Goal: Information Seeking & Learning: Learn about a topic

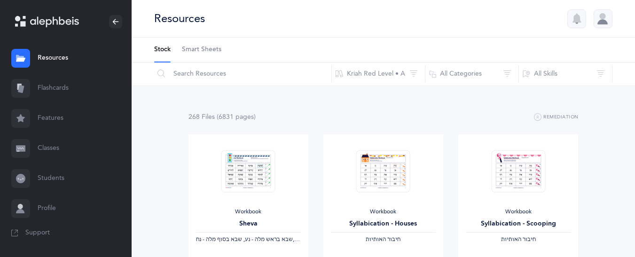
click at [21, 87] on icon at bounding box center [21, 89] width 6 height 8
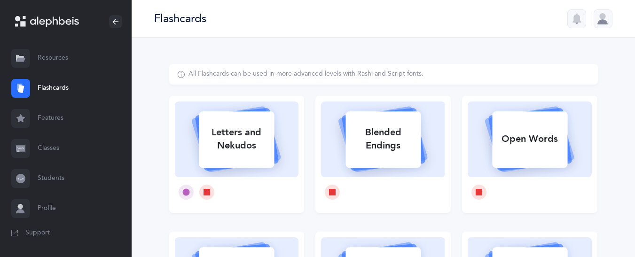
click at [256, 133] on div "Letters and Nekudos" at bounding box center [236, 139] width 75 height 38
select select
select select "single"
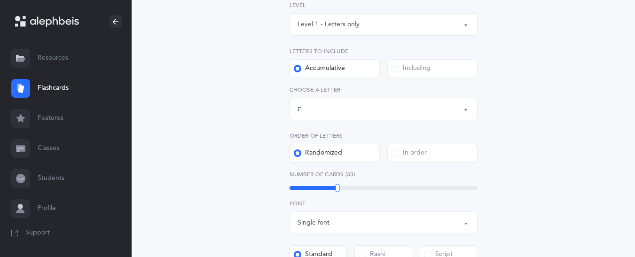
scroll to position [156, 0]
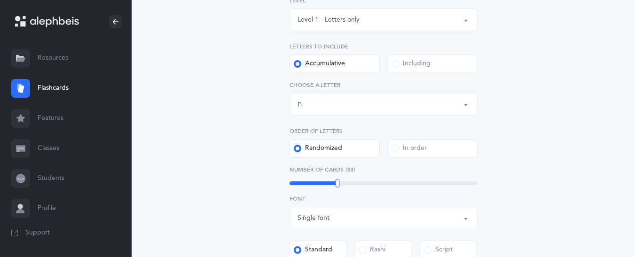
click at [333, 114] on button "Letters up until: ת" at bounding box center [383, 104] width 188 height 23
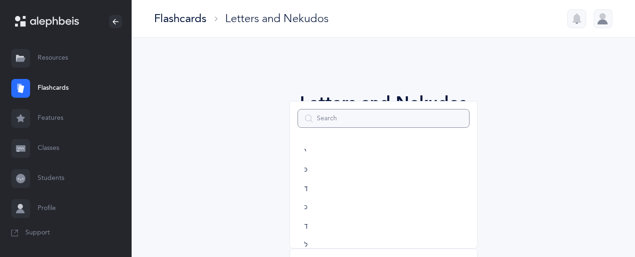
scroll to position [0, 0]
click at [321, 156] on link "א" at bounding box center [383, 152] width 172 height 19
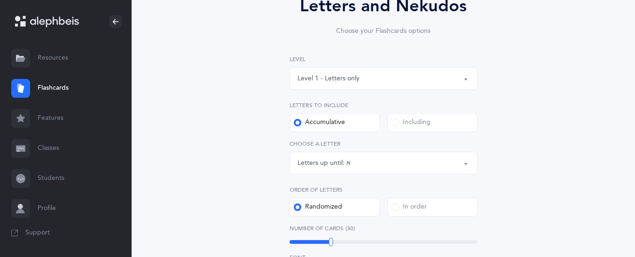
scroll to position [102, 0]
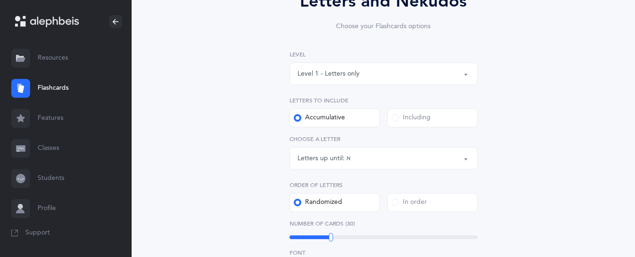
click at [318, 158] on div "Letters up until:" at bounding box center [321, 159] width 49 height 10
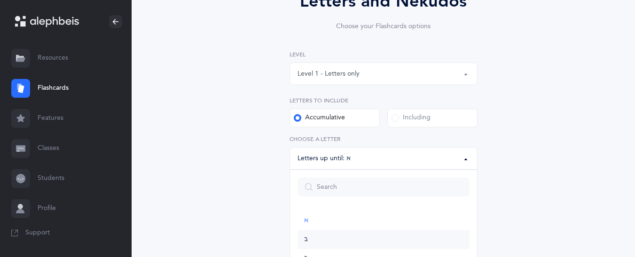
click at [309, 242] on link "בּ" at bounding box center [383, 239] width 172 height 19
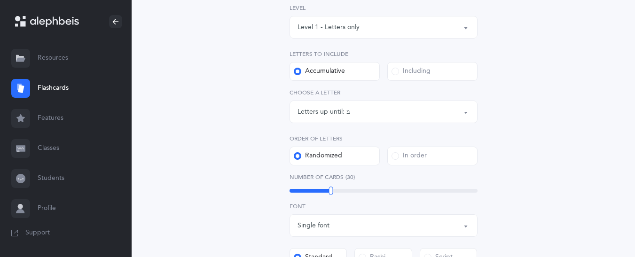
scroll to position [150, 0]
click at [307, 110] on div "Letters up until:" at bounding box center [321, 110] width 49 height 10
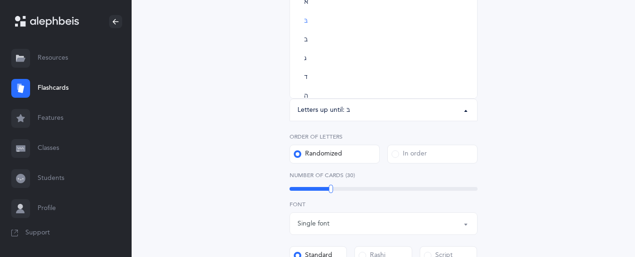
scroll to position [0, 0]
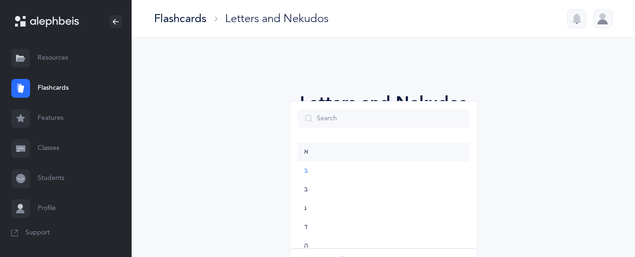
click at [343, 159] on link "א" at bounding box center [383, 152] width 172 height 19
select select "1"
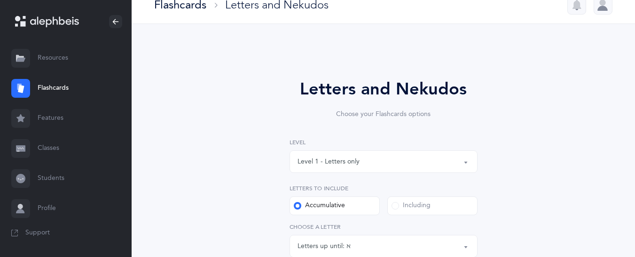
click at [412, 196] on div "Letters to include Accumulative Including" at bounding box center [383, 199] width 188 height 31
click at [398, 206] on span at bounding box center [395, 206] width 8 height 8
click at [0, 0] on input "Including" at bounding box center [0, 0] width 0 height 0
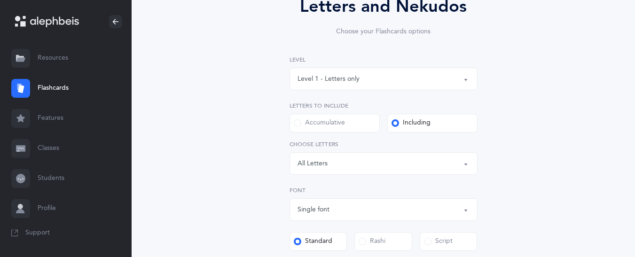
scroll to position [98, 0]
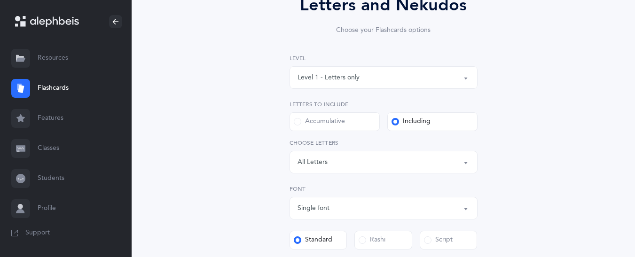
click at [317, 157] on div "All Letters" at bounding box center [312, 162] width 30 height 10
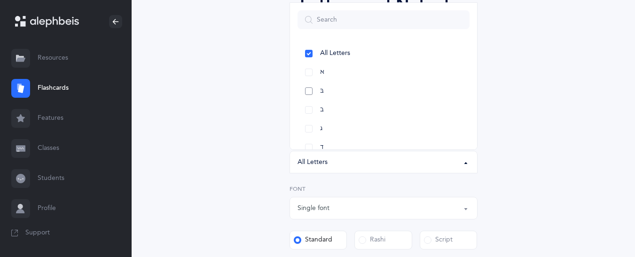
click at [323, 95] on link "בּ" at bounding box center [383, 91] width 172 height 19
select select "81"
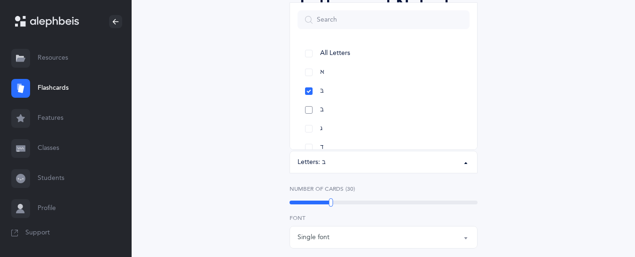
click at [323, 109] on span "ב" at bounding box center [322, 110] width 4 height 8
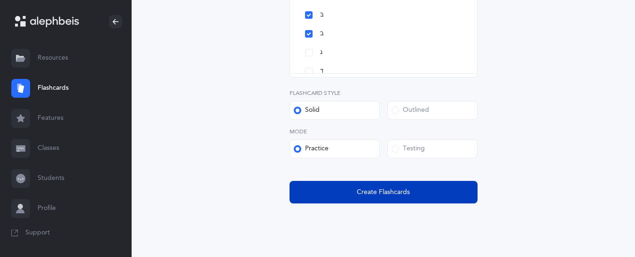
scroll to position [347, 0]
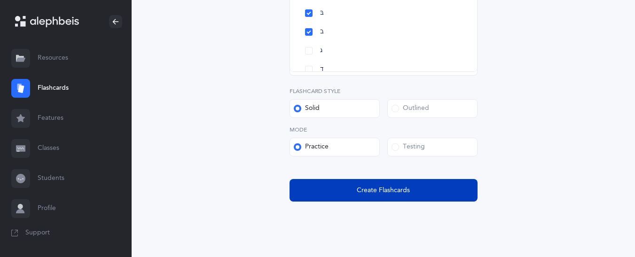
click at [386, 186] on span "Create Flashcards" at bounding box center [383, 191] width 53 height 10
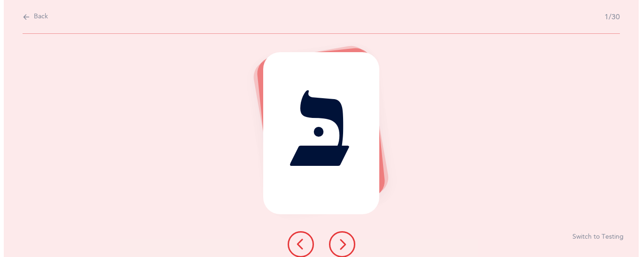
scroll to position [0, 0]
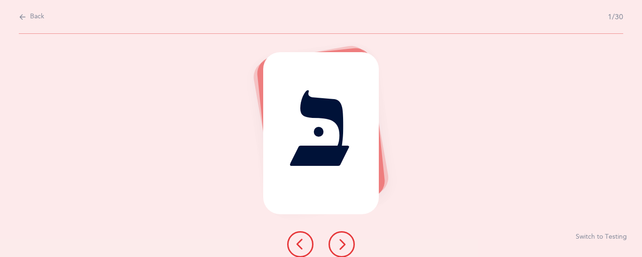
click at [350, 240] on button at bounding box center [341, 244] width 26 height 26
click at [293, 250] on button at bounding box center [300, 244] width 26 height 26
click at [586, 238] on button "Switch to Testing" at bounding box center [601, 237] width 51 height 9
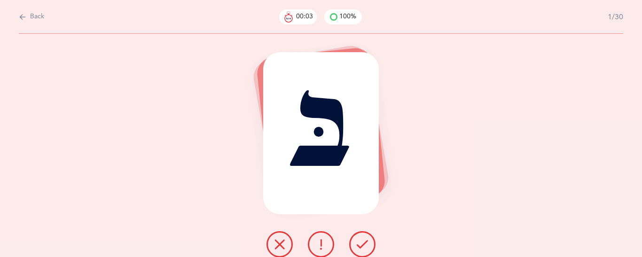
click at [361, 240] on icon at bounding box center [362, 244] width 11 height 11
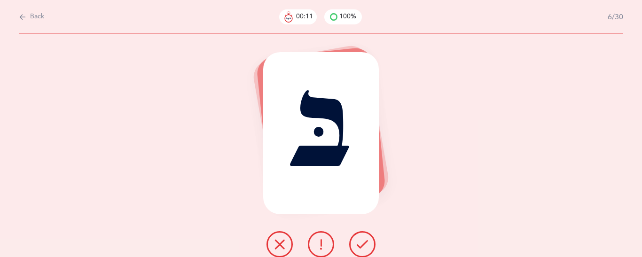
click at [361, 240] on icon at bounding box center [362, 244] width 11 height 11
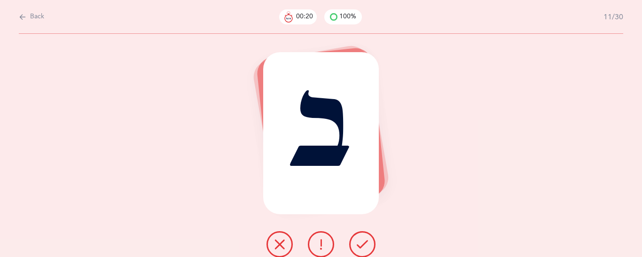
click at [361, 240] on icon at bounding box center [362, 244] width 11 height 11
click at [360, 242] on icon at bounding box center [362, 244] width 11 height 11
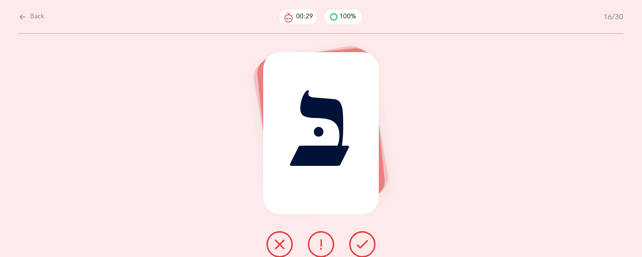
click at [359, 242] on icon at bounding box center [362, 244] width 11 height 11
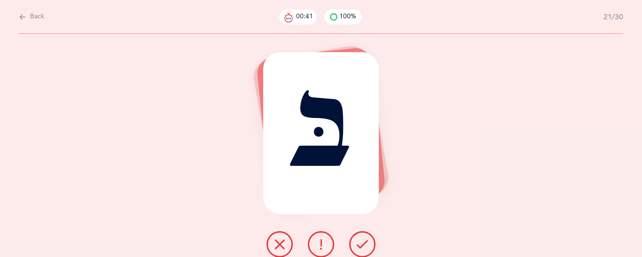
click at [359, 242] on icon at bounding box center [362, 244] width 11 height 11
click at [359, 243] on icon at bounding box center [362, 244] width 11 height 11
click at [359, 244] on icon at bounding box center [362, 244] width 11 height 11
click at [363, 251] on button at bounding box center [362, 244] width 26 height 26
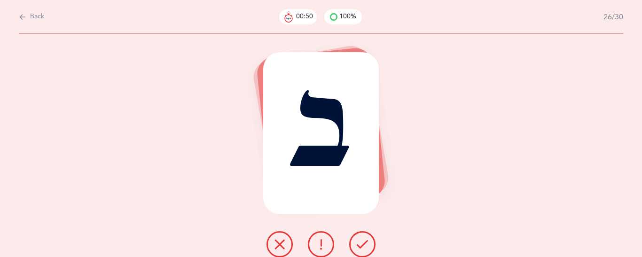
click at [363, 249] on icon at bounding box center [362, 244] width 11 height 11
click at [362, 249] on icon at bounding box center [362, 244] width 11 height 11
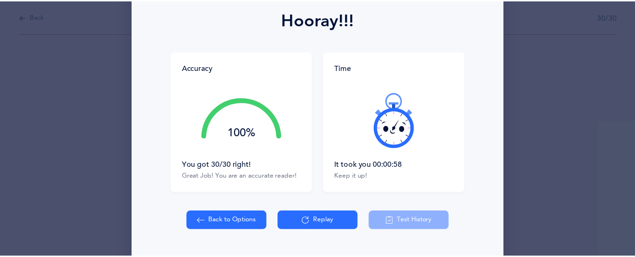
scroll to position [134, 0]
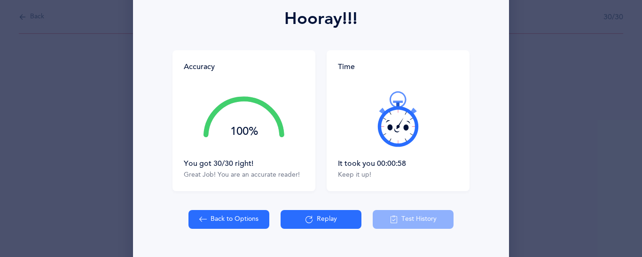
click at [226, 222] on button "Back to Options" at bounding box center [228, 219] width 81 height 19
select select "81"
select select "single"
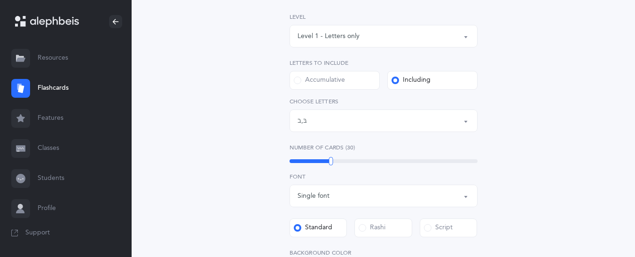
scroll to position [141, 0]
click at [353, 118] on div "Letters: בּ , ב" at bounding box center [383, 119] width 172 height 16
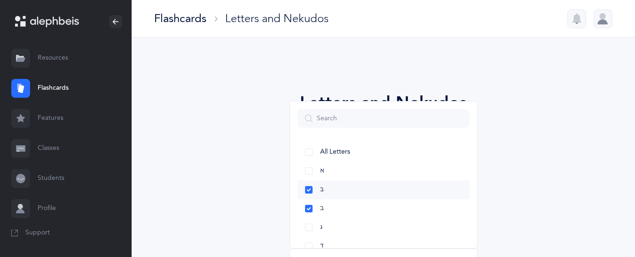
click at [326, 188] on link "בּ" at bounding box center [383, 189] width 172 height 19
select select "2"
click at [320, 208] on link "ב" at bounding box center [383, 208] width 172 height 19
click at [315, 155] on link "ד" at bounding box center [383, 160] width 172 height 19
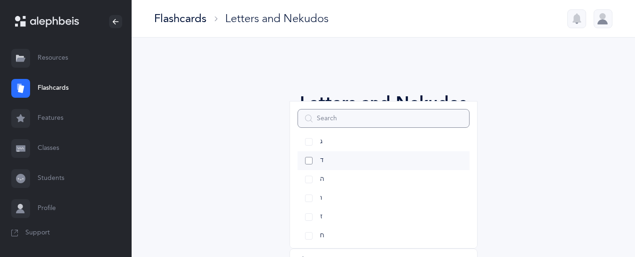
select select "4"
click at [320, 180] on link "ה" at bounding box center [383, 179] width 172 height 19
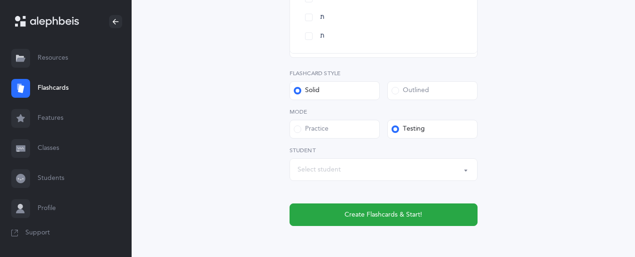
scroll to position [365, 0]
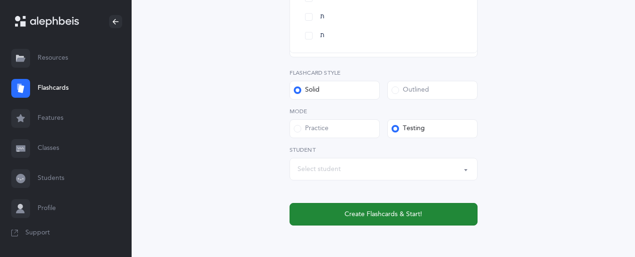
click at [352, 219] on span "Create Flashcards & Start!" at bounding box center [383, 215] width 78 height 10
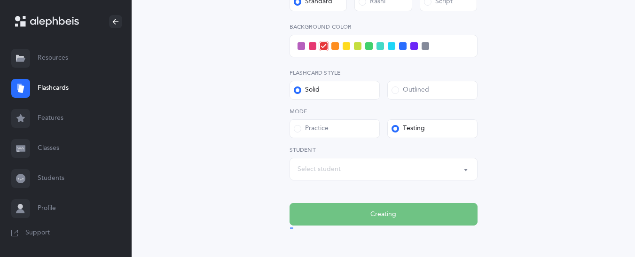
click at [324, 127] on div "Practice" at bounding box center [311, 128] width 35 height 9
click at [0, 0] on input "Practice" at bounding box center [0, 0] width 0 height 0
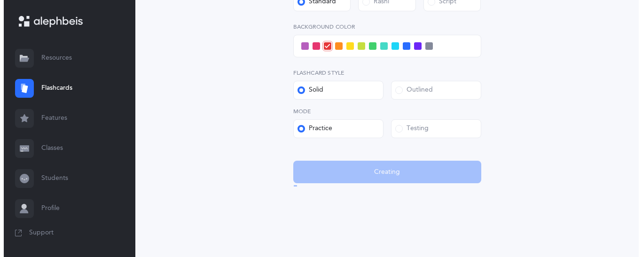
scroll to position [0, 0]
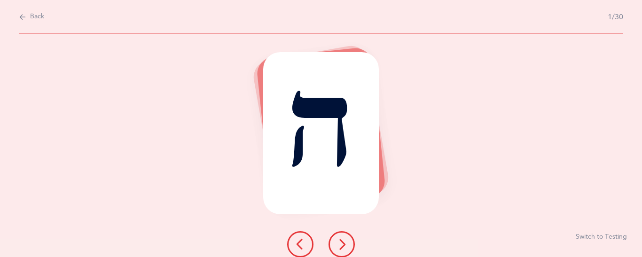
click at [341, 238] on button at bounding box center [341, 244] width 26 height 26
click at [301, 248] on icon at bounding box center [300, 244] width 11 height 11
click at [337, 240] on icon at bounding box center [341, 244] width 11 height 11
click at [302, 242] on icon at bounding box center [300, 244] width 11 height 11
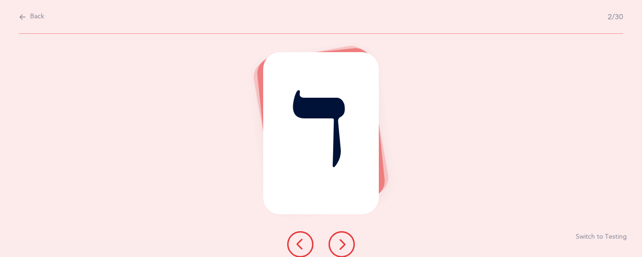
click at [606, 234] on button "Switch to Testing" at bounding box center [601, 237] width 51 height 9
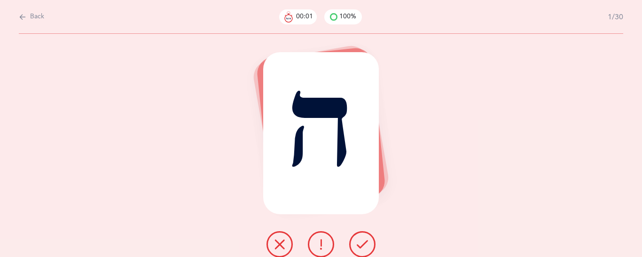
click at [363, 244] on icon at bounding box center [362, 244] width 11 height 11
click at [362, 244] on icon at bounding box center [362, 244] width 11 height 11
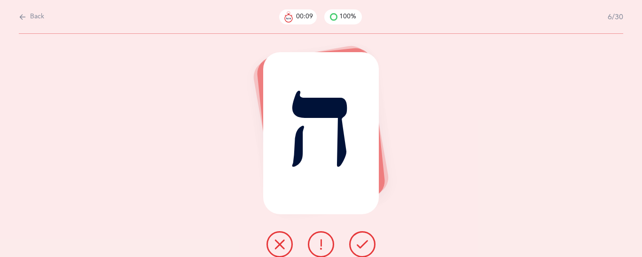
click at [361, 244] on icon at bounding box center [362, 244] width 11 height 11
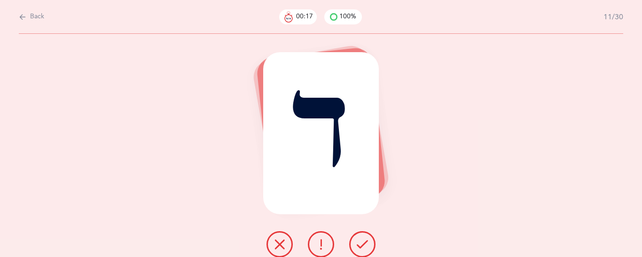
click at [361, 244] on icon at bounding box center [362, 244] width 11 height 11
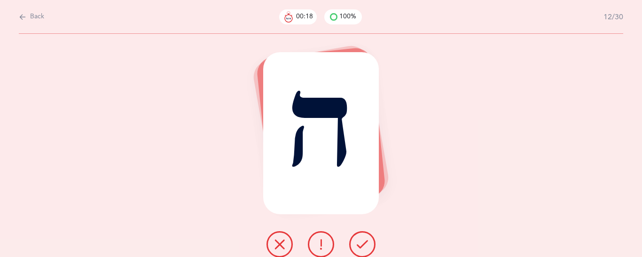
click at [361, 244] on icon at bounding box center [362, 244] width 11 height 11
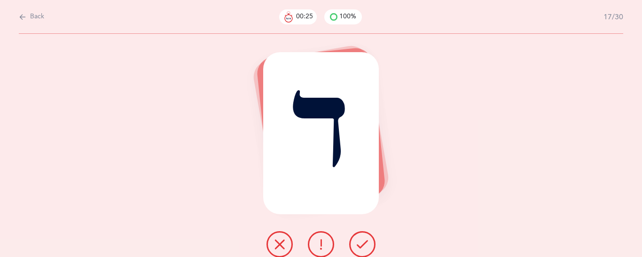
click at [361, 244] on icon at bounding box center [362, 244] width 11 height 11
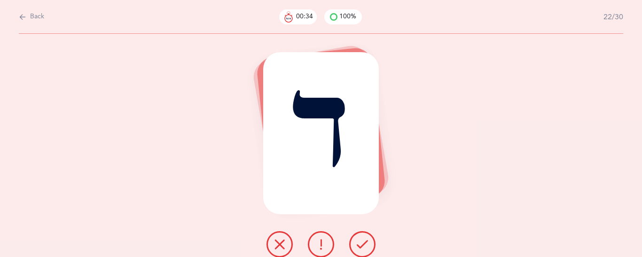
click at [361, 244] on icon at bounding box center [362, 244] width 11 height 11
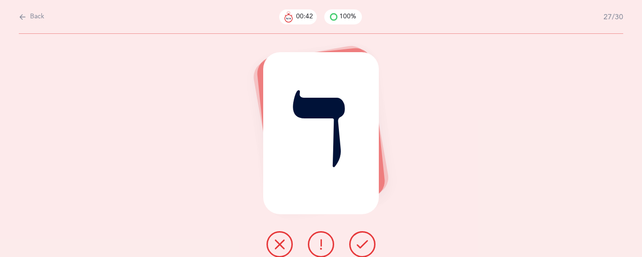
click at [361, 244] on icon at bounding box center [362, 244] width 11 height 11
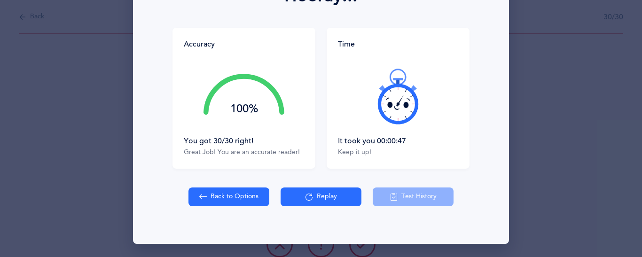
scroll to position [156, 0]
